Goal: Information Seeking & Learning: Check status

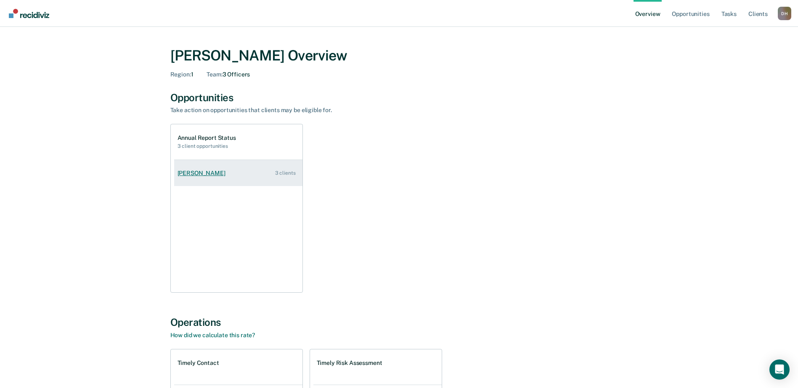
click at [208, 171] on div "[PERSON_NAME]" at bounding box center [202, 173] width 51 height 7
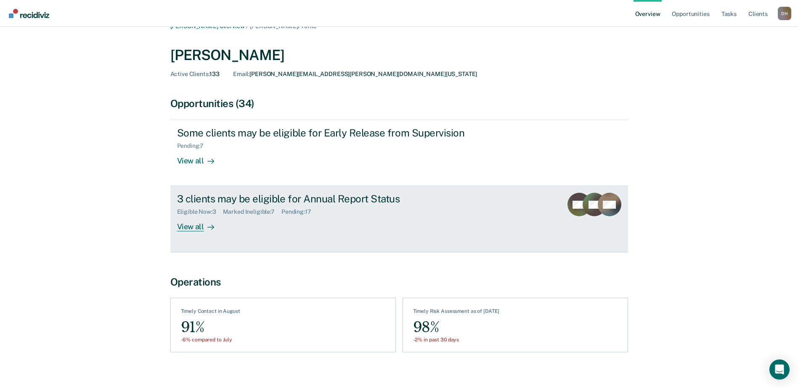
scroll to position [22, 0]
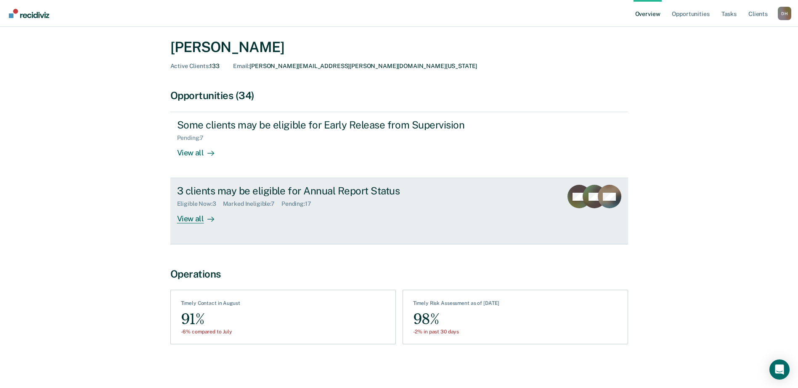
click at [256, 206] on div "Marked Ineligible : 7" at bounding box center [252, 204] width 58 height 7
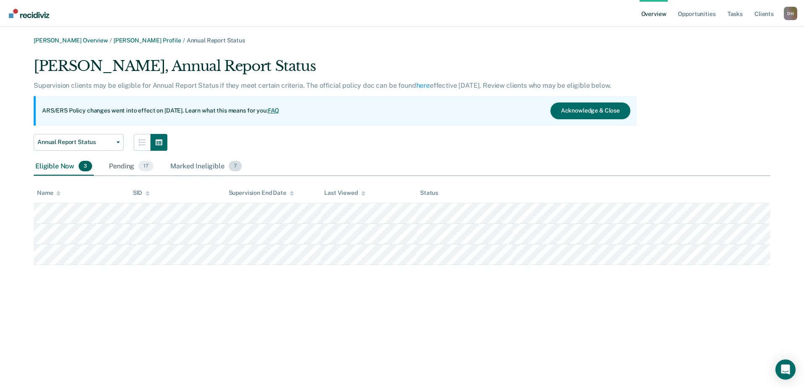
click at [209, 165] on div "Marked Ineligible 7" at bounding box center [206, 167] width 75 height 18
